Goal: Navigation & Orientation: Understand site structure

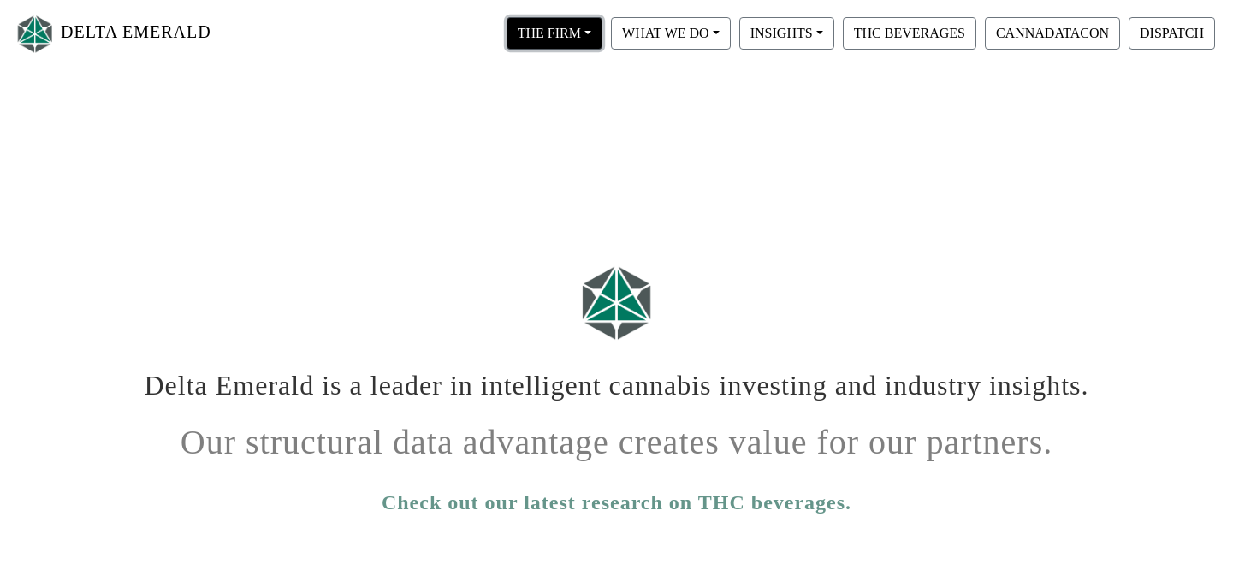
click at [594, 29] on button "THE FIRM" at bounding box center [554, 33] width 96 height 33
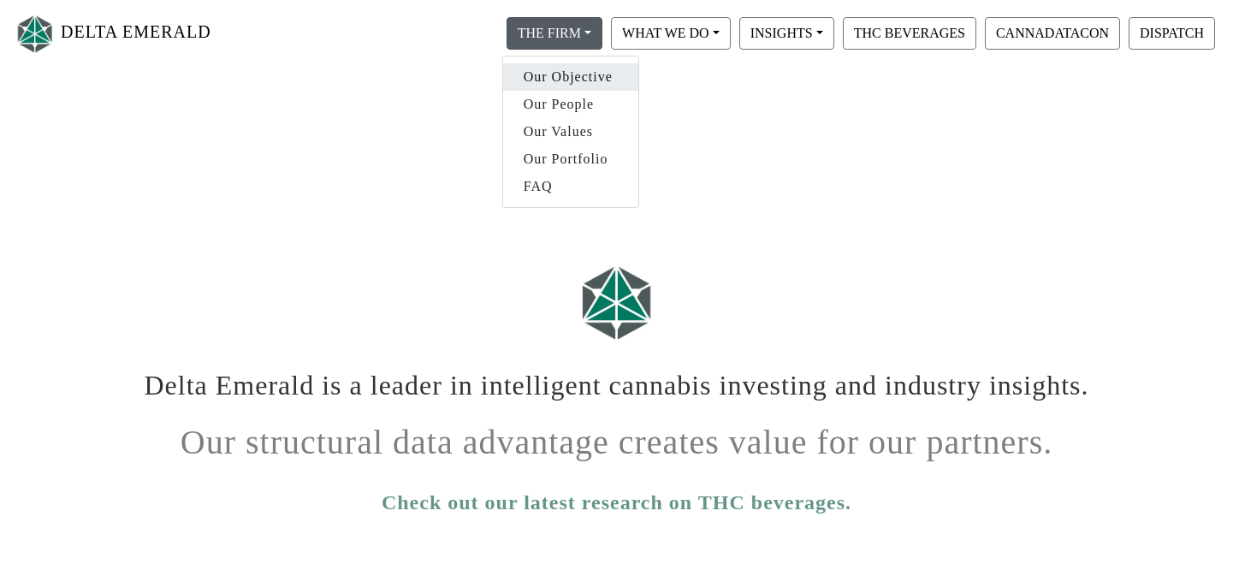
click at [583, 78] on link "Our Objective" at bounding box center [570, 76] width 135 height 27
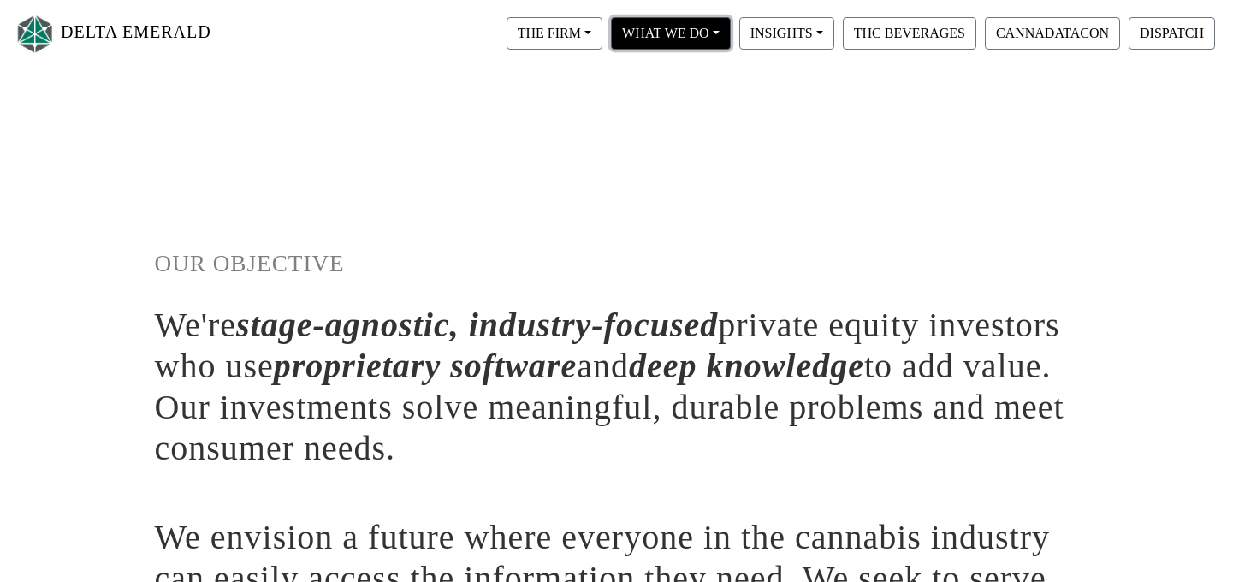
click at [602, 27] on button "WHAT WE DO" at bounding box center [554, 33] width 96 height 33
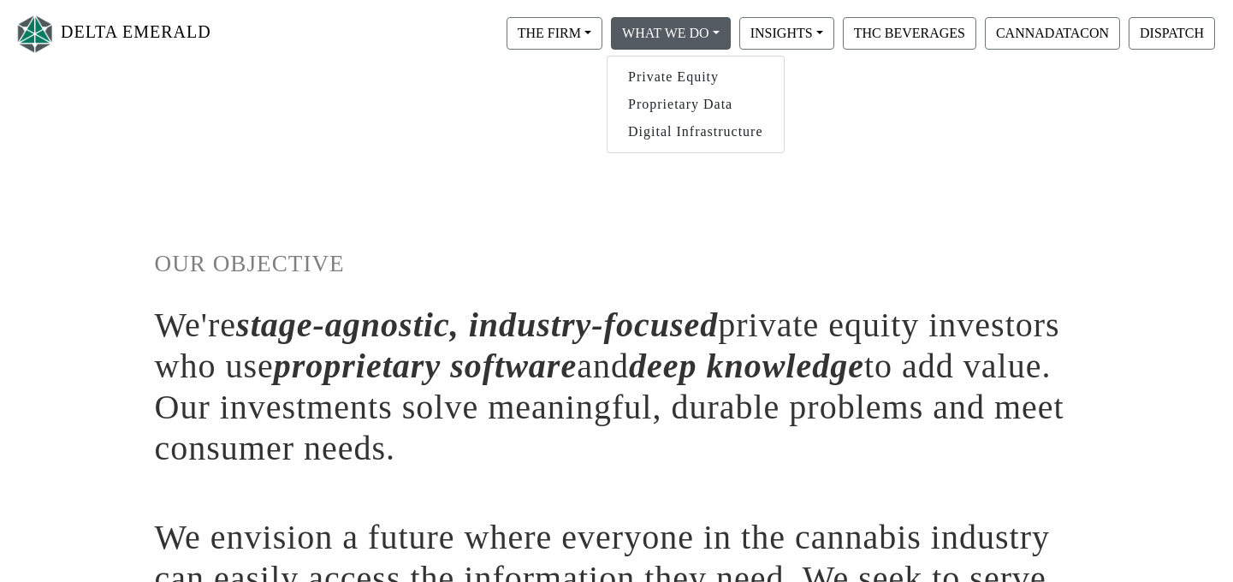
click at [917, 103] on html "DELTA EMERALD THE FIRM Our Objective Our People Our Values Our Portfolio FAQ WH…" at bounding box center [616, 564] width 1233 height 1128
